Goal: Task Accomplishment & Management: Use online tool/utility

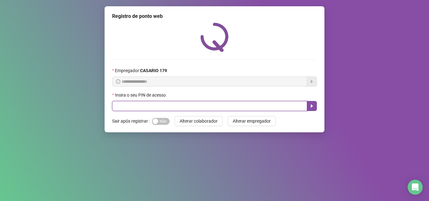
drag, startPoint x: 123, startPoint y: 102, endPoint x: 111, endPoint y: 105, distance: 11.8
click at [119, 103] on input "text" at bounding box center [209, 106] width 195 height 10
type input "*****"
click at [314, 109] on button "button" at bounding box center [312, 106] width 10 height 10
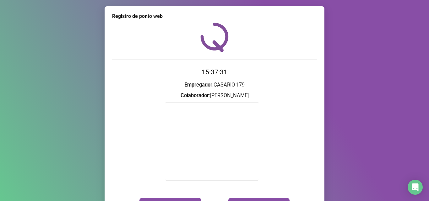
scroll to position [37, 0]
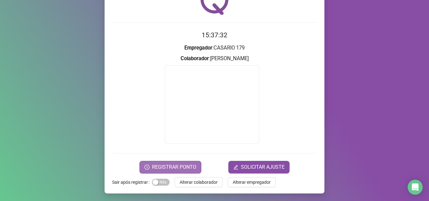
click at [180, 168] on span "REGISTRAR PONTO" at bounding box center [174, 168] width 44 height 8
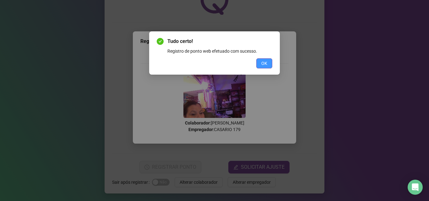
click at [270, 64] on button "OK" at bounding box center [264, 63] width 16 height 10
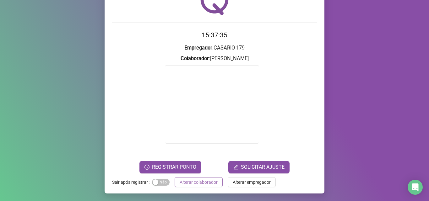
click at [186, 183] on span "Alterar colaborador" at bounding box center [199, 182] width 38 height 7
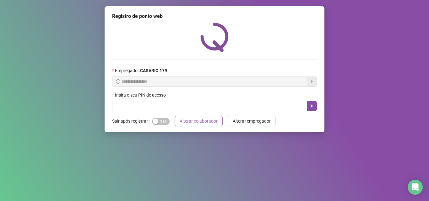
scroll to position [0, 0]
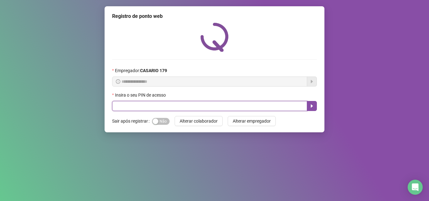
click at [141, 109] on input "text" at bounding box center [209, 106] width 195 height 10
type input "*****"
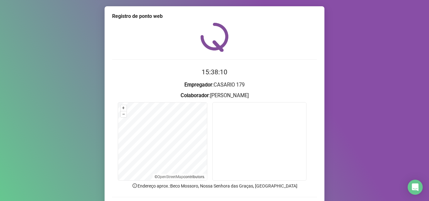
scroll to position [20, 0]
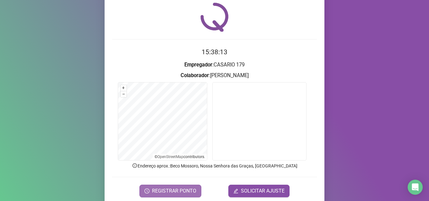
click at [180, 191] on span "REGISTRAR PONTO" at bounding box center [174, 191] width 44 height 8
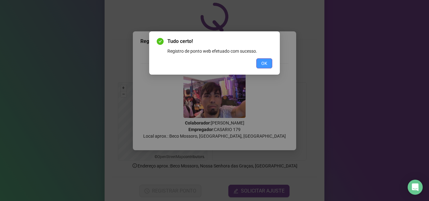
click at [261, 65] on span "OK" at bounding box center [264, 63] width 6 height 7
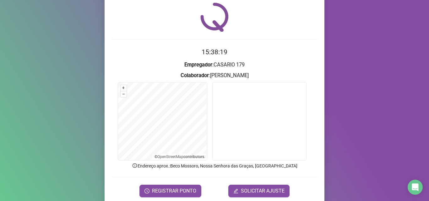
scroll to position [44, 0]
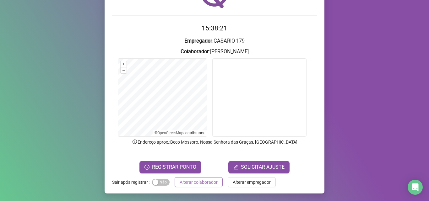
click at [190, 180] on span "Alterar colaborador" at bounding box center [199, 182] width 38 height 7
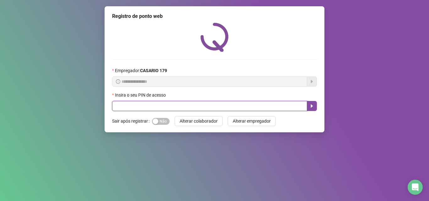
click at [130, 105] on input "text" at bounding box center [209, 106] width 195 height 10
type input "*****"
click at [310, 107] on icon "caret-right" at bounding box center [311, 106] width 5 height 5
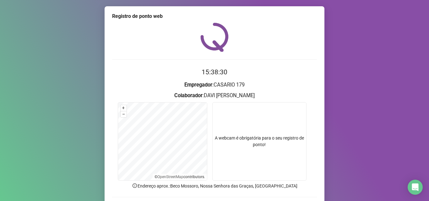
scroll to position [44, 0]
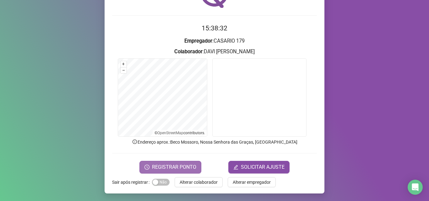
click at [185, 168] on span "REGISTRAR PONTO" at bounding box center [174, 168] width 44 height 8
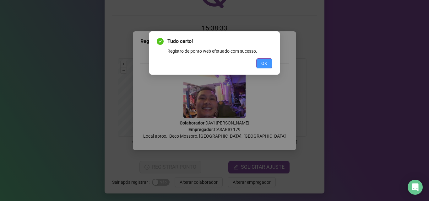
click at [260, 63] on button "OK" at bounding box center [264, 63] width 16 height 10
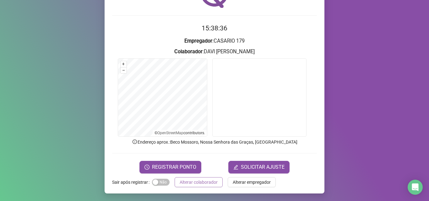
click at [207, 183] on span "Alterar colaborador" at bounding box center [199, 182] width 38 height 7
